Goal: Transaction & Acquisition: Download file/media

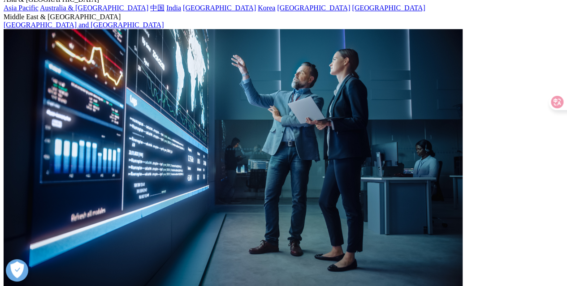
scroll to position [45, 0]
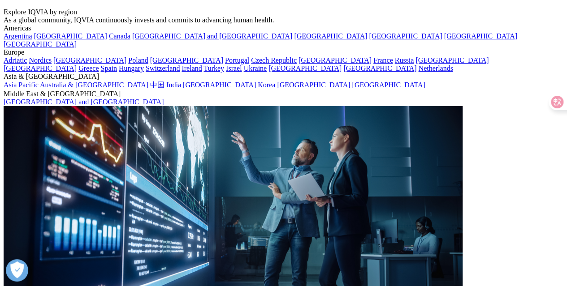
scroll to position [0, 0]
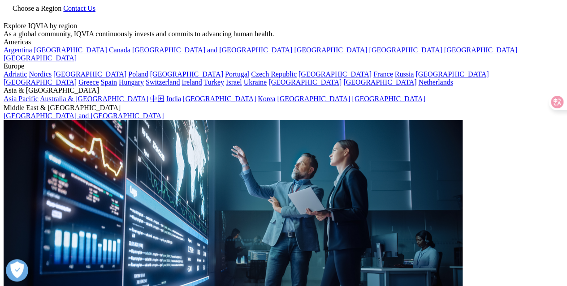
checkbox input "true"
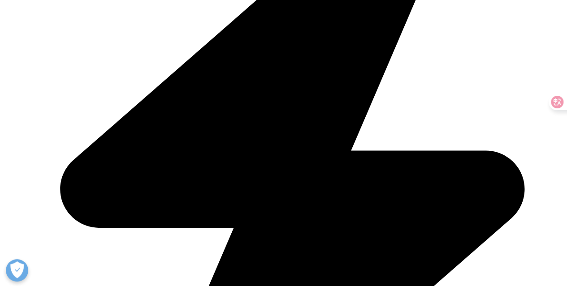
scroll to position [672, 0]
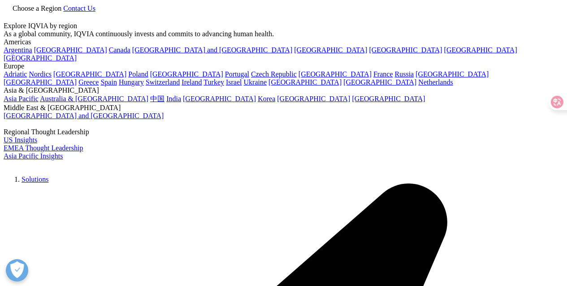
type input "global use of medicine"
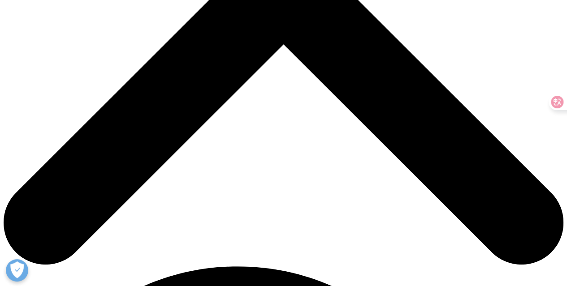
scroll to position [224, 0]
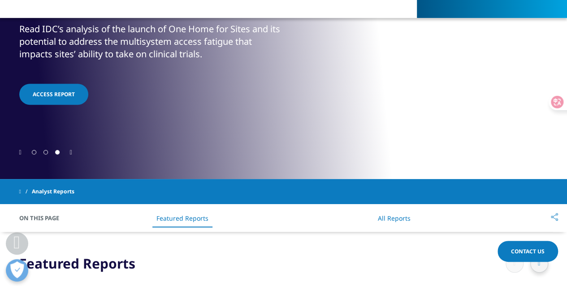
click at [397, 217] on link "All Reports" at bounding box center [394, 218] width 33 height 9
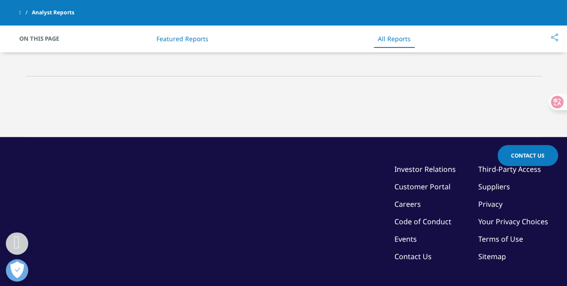
scroll to position [673, 0]
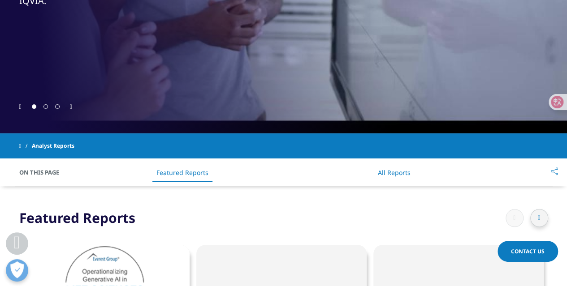
click at [399, 171] on link "All Reports" at bounding box center [394, 173] width 33 height 9
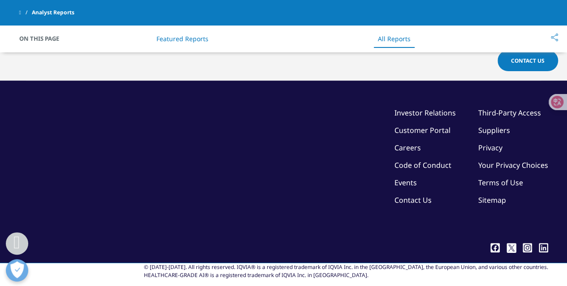
scroll to position [750, 0]
click at [427, 108] on link "Investor Relations" at bounding box center [425, 113] width 61 height 10
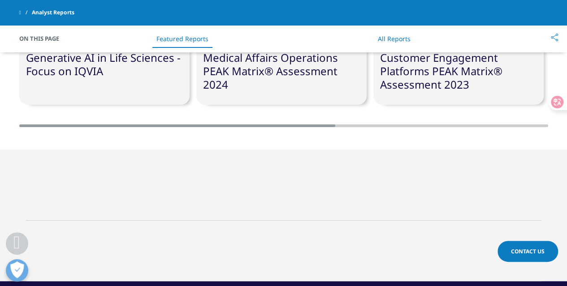
scroll to position [481, 0]
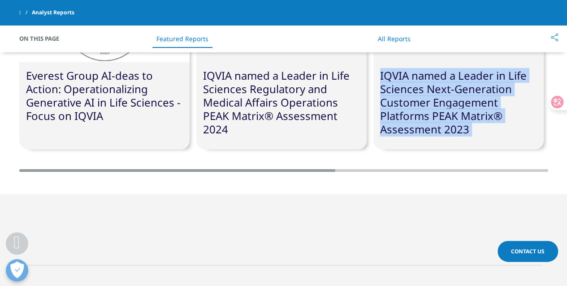
drag, startPoint x: 369, startPoint y: 169, endPoint x: 438, endPoint y: 168, distance: 68.6
click at [438, 168] on div "Everest Group AI-deas to Action: Operationalizing Generative AI in Life Science…" at bounding box center [283, 67] width 529 height 209
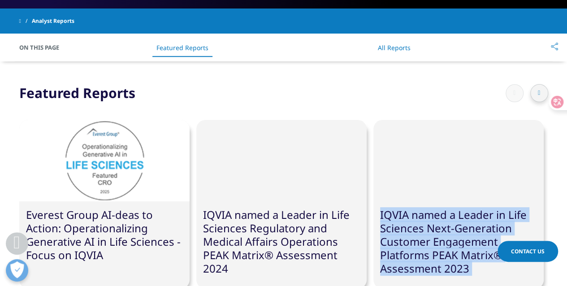
scroll to position [302, 0]
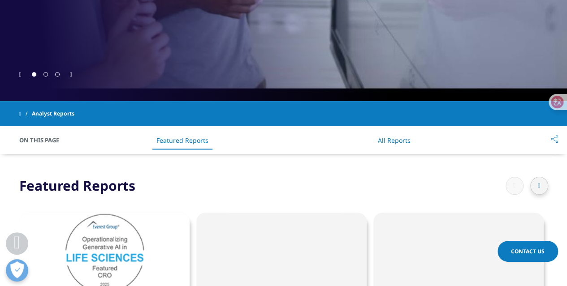
click at [540, 184] on icon at bounding box center [539, 186] width 2 height 6
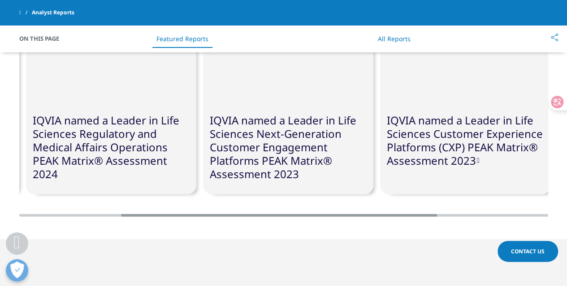
scroll to position [392, 0]
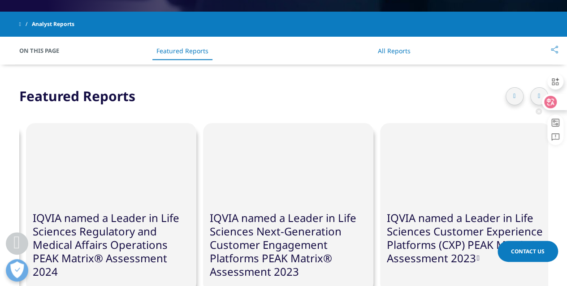
click at [539, 95] on div at bounding box center [551, 102] width 31 height 16
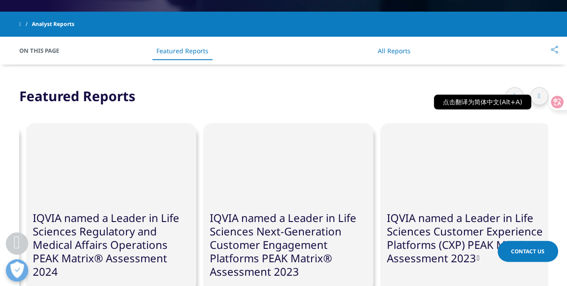
click at [537, 95] on div at bounding box center [551, 102] width 31 height 16
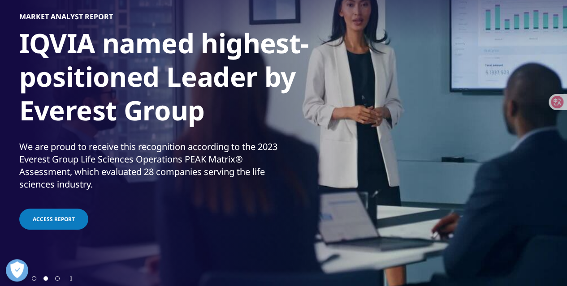
scroll to position [0, 0]
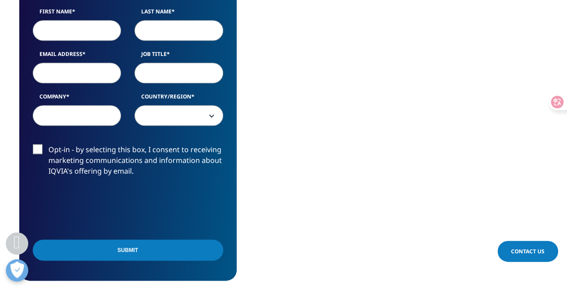
scroll to position [403, 0]
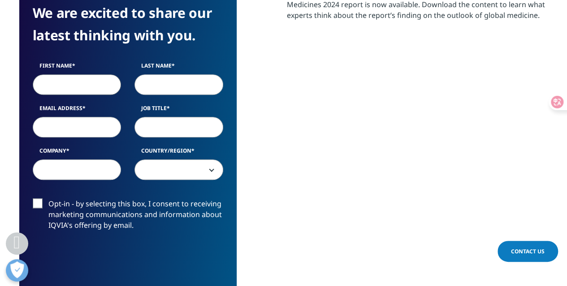
click at [65, 85] on input "First Name" at bounding box center [77, 84] width 89 height 21
type input "Yan"
click at [174, 83] on input "Last Name" at bounding box center [178, 84] width 89 height 21
type input "Wei"
click at [88, 124] on input "Email Address" at bounding box center [77, 127] width 89 height 21
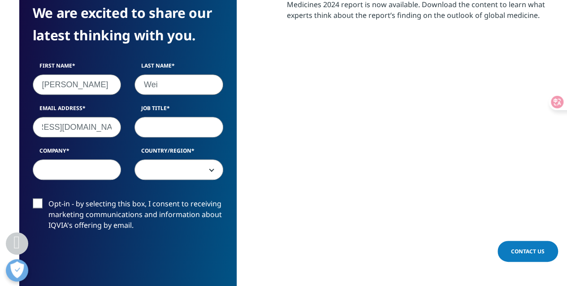
scroll to position [0, 56]
type input "yanwei@sumitomo-pharma.com.cn"
click at [153, 131] on input "Job Title" at bounding box center [178, 127] width 89 height 21
type input "PM"
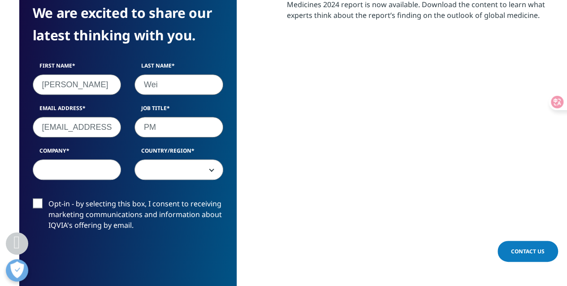
click at [79, 167] on input "Company" at bounding box center [77, 170] width 89 height 21
type input "S"
type input "MPCN-S"
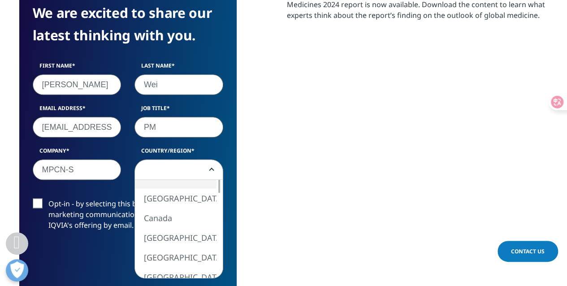
click at [158, 165] on span at bounding box center [179, 170] width 88 height 21
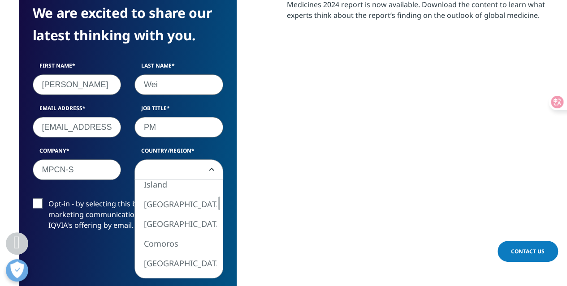
select select "[GEOGRAPHIC_DATA]"
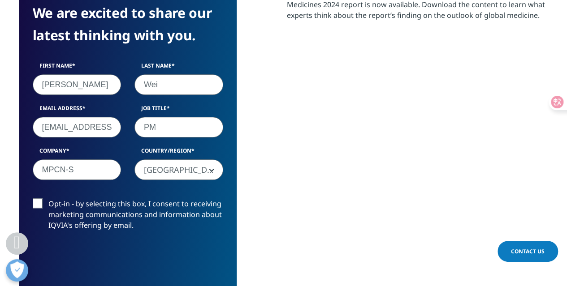
click at [40, 202] on label "Opt-in - by selecting this box, I consent to receiving marketing communications…" at bounding box center [128, 217] width 191 height 37
click at [48, 199] on input "Opt-in - by selecting this box, I consent to receiving marketing communications…" at bounding box center [48, 199] width 0 height 0
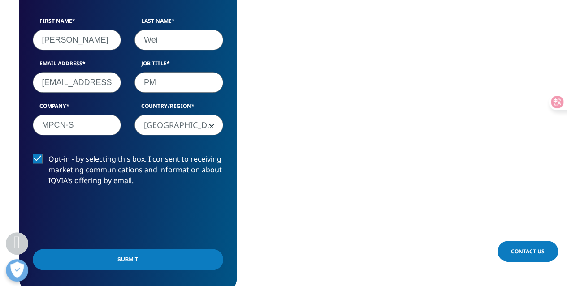
scroll to position [493, 0]
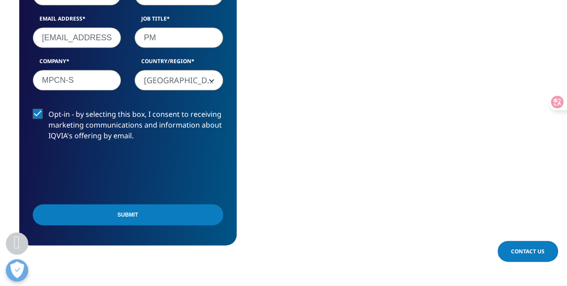
click at [134, 213] on input "Submit" at bounding box center [128, 214] width 191 height 21
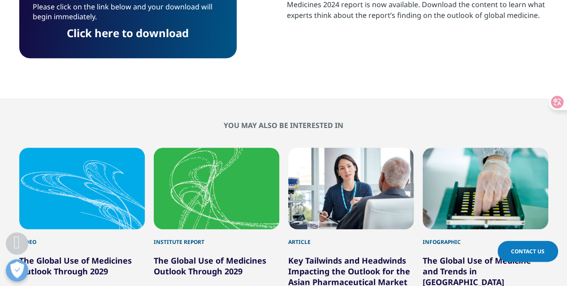
scroll to position [360, 0]
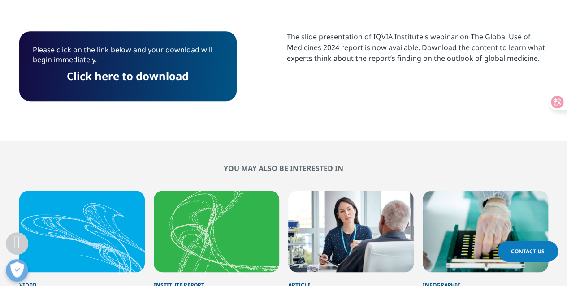
click at [113, 78] on link "Click here to download" at bounding box center [128, 76] width 122 height 15
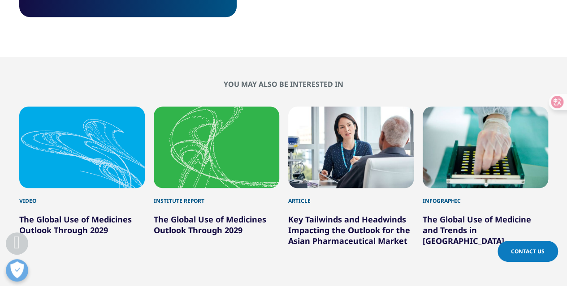
scroll to position [450, 0]
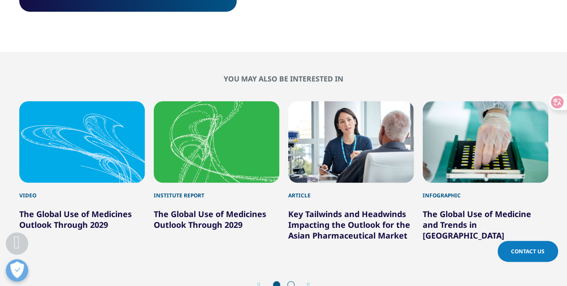
click at [197, 219] on link "The Global Use of Medicines Outlook Through 2029" at bounding box center [210, 220] width 113 height 22
click at [204, 215] on link "The Global Use of Medicines Outlook Through 2029" at bounding box center [210, 220] width 113 height 22
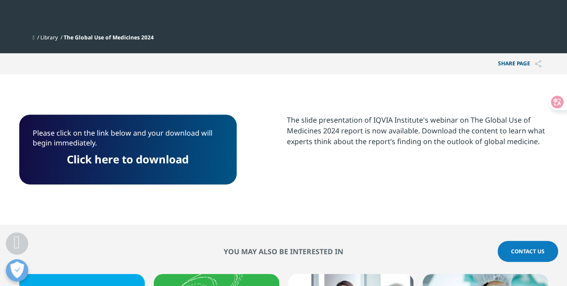
scroll to position [136, 0]
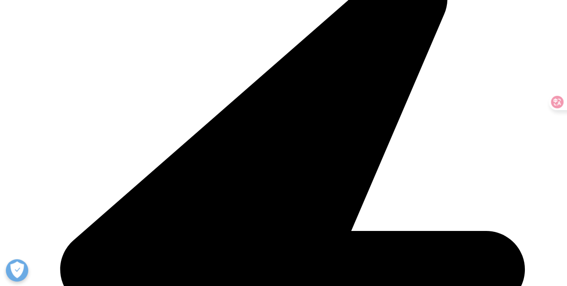
scroll to position [224, 0]
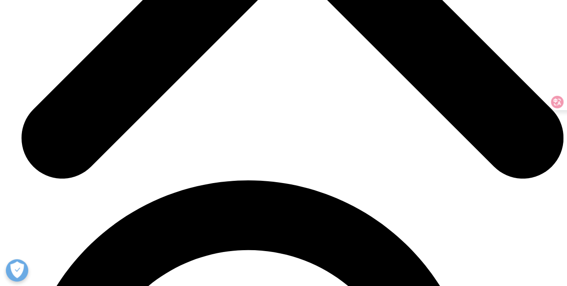
scroll to position [2869, 0]
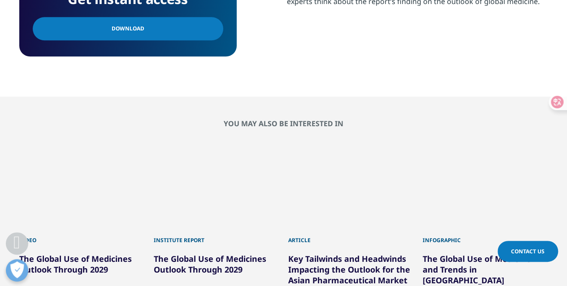
scroll to position [495, 0]
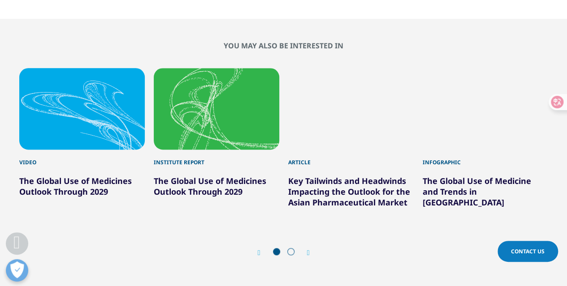
click at [310, 251] on icon "Next slide" at bounding box center [308, 253] width 3 height 7
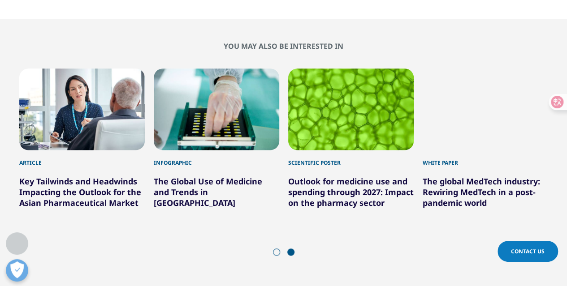
click at [228, 190] on link "The Global Use of Medicine and Trends in [GEOGRAPHIC_DATA]" at bounding box center [208, 192] width 108 height 32
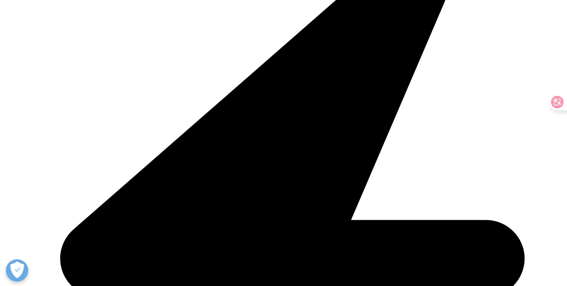
scroll to position [359, 0]
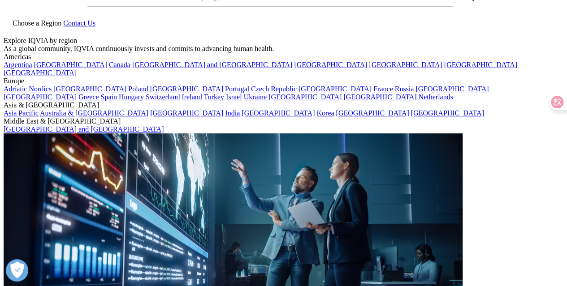
scroll to position [0, 0]
